Goal: Information Seeking & Learning: Learn about a topic

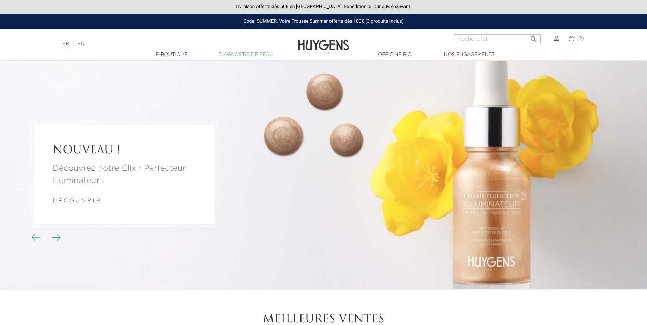
click at [241, 54] on link "Diagnostic de peau" at bounding box center [246, 54] width 68 height 7
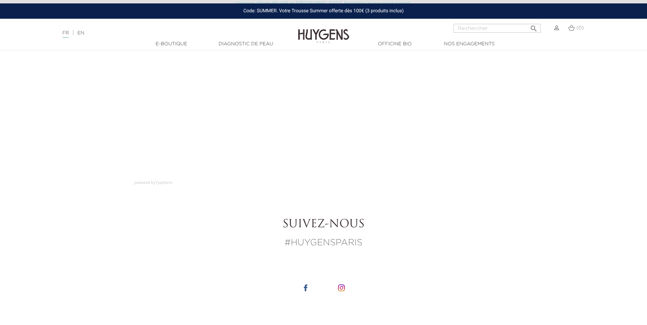
scroll to position [34, 0]
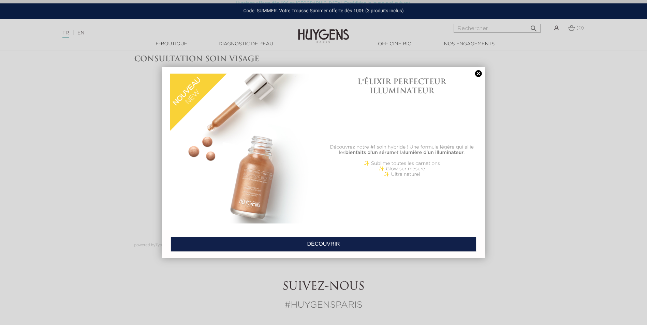
click at [478, 71] on link at bounding box center [479, 73] width 10 height 7
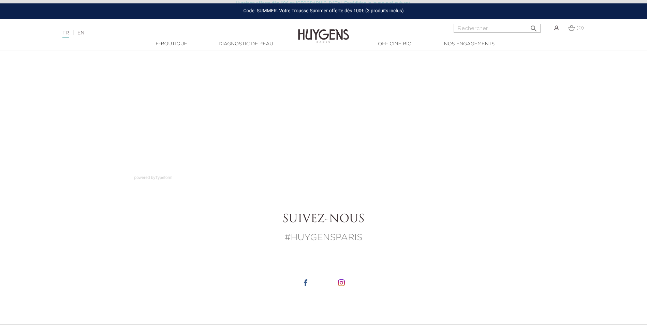
scroll to position [102, 0]
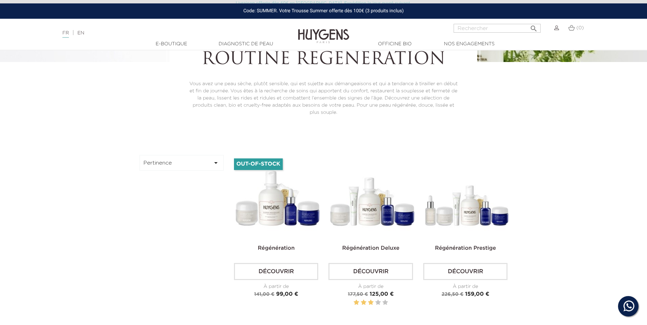
scroll to position [171, 0]
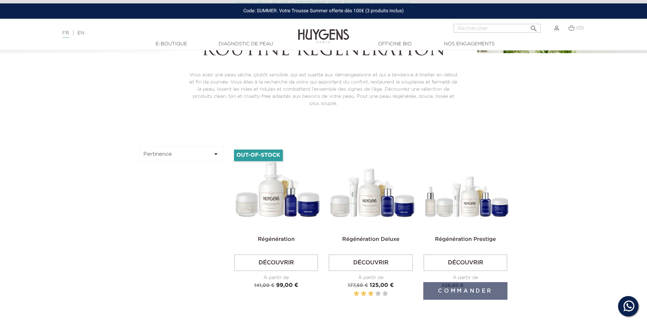
click at [470, 220] on img at bounding box center [467, 188] width 84 height 84
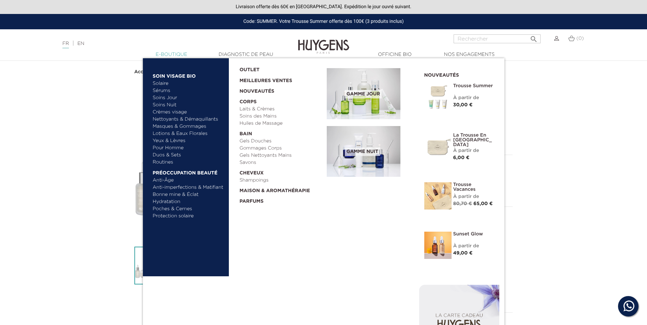
click at [177, 53] on link "  E-Boutique" at bounding box center [171, 54] width 68 height 7
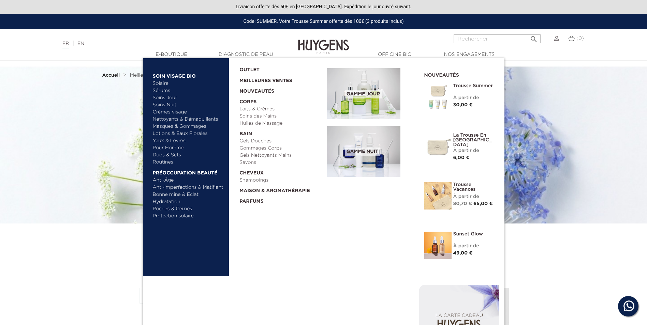
click at [180, 117] on link "Nettoyants & Démaquillants" at bounding box center [188, 119] width 71 height 7
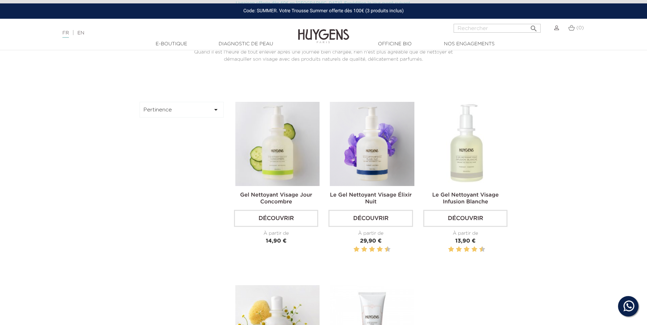
scroll to position [205, 0]
